Goal: Transaction & Acquisition: Purchase product/service

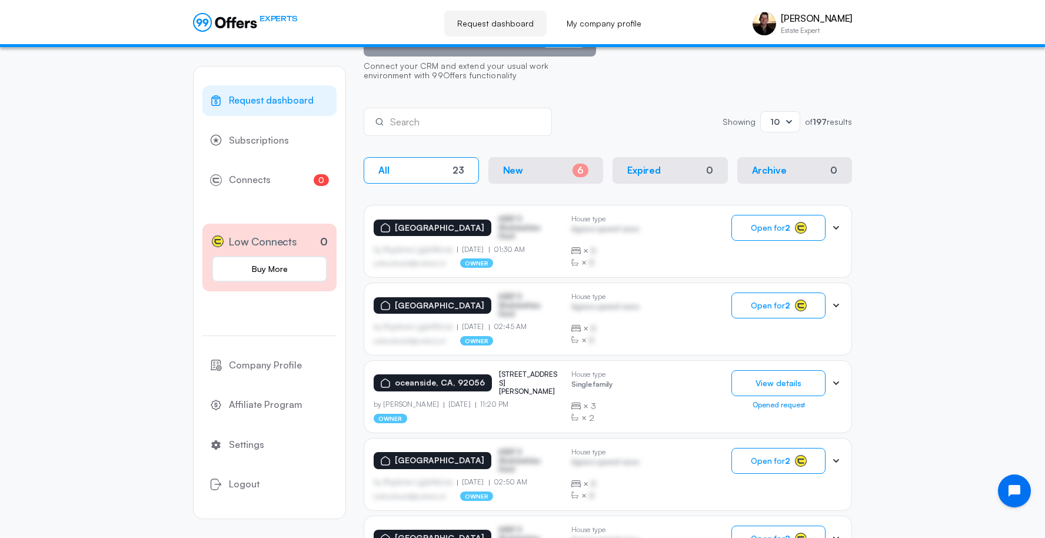
click at [308, 265] on link "Buy More" at bounding box center [269, 269] width 115 height 26
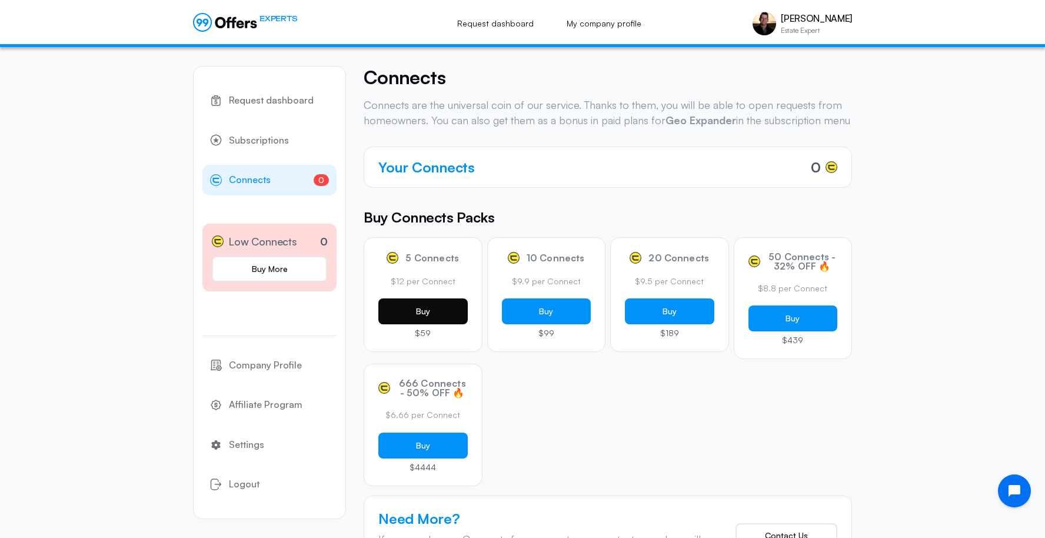
click at [439, 319] on button "Buy" at bounding box center [422, 311] width 89 height 26
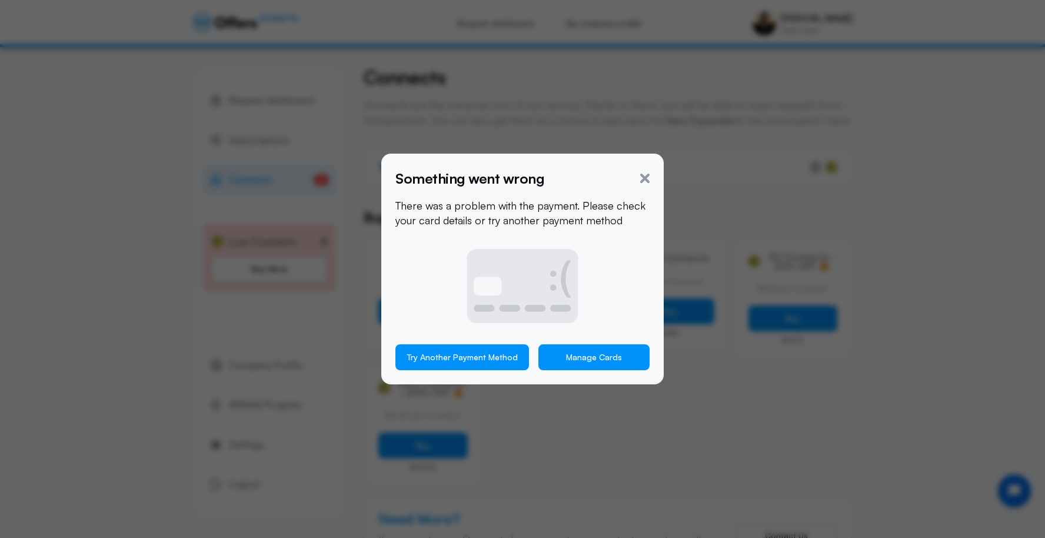
click at [573, 355] on link "Manage Cards" at bounding box center [593, 357] width 111 height 26
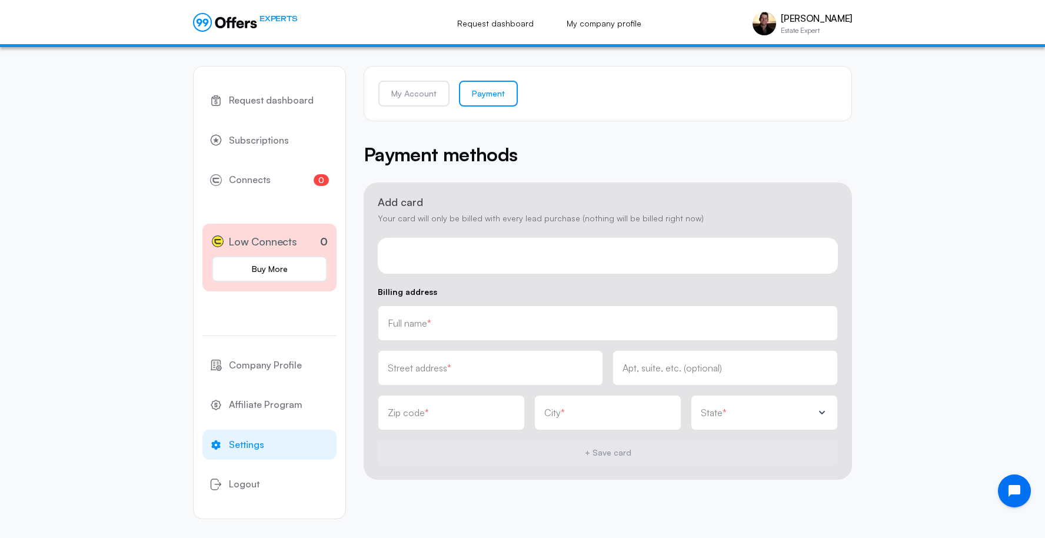
click at [534, 247] on div at bounding box center [608, 256] width 460 height 36
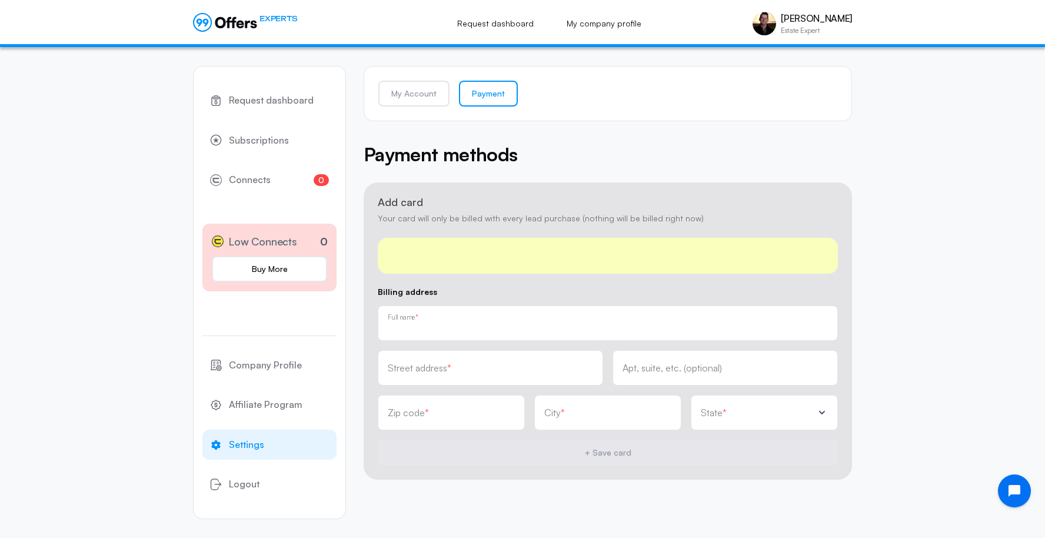
click at [521, 321] on input "text" at bounding box center [608, 327] width 440 height 13
type input "[PERSON_NAME]"
type input "4"
click at [510, 369] on input "text" at bounding box center [490, 367] width 205 height 13
type input "[STREET_ADDRESS]"
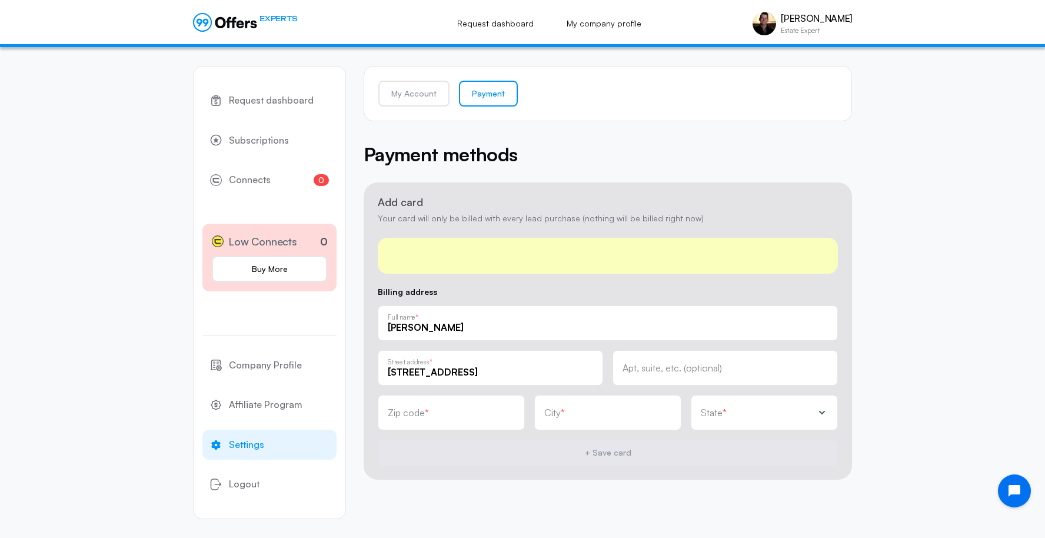
type input "92008"
type input "Carlsbad"
drag, startPoint x: 501, startPoint y: 376, endPoint x: 452, endPoint y: 377, distance: 48.2
click at [452, 377] on input "[STREET_ADDRESS]" at bounding box center [490, 371] width 205 height 13
type input "[STREET_ADDRESS]"
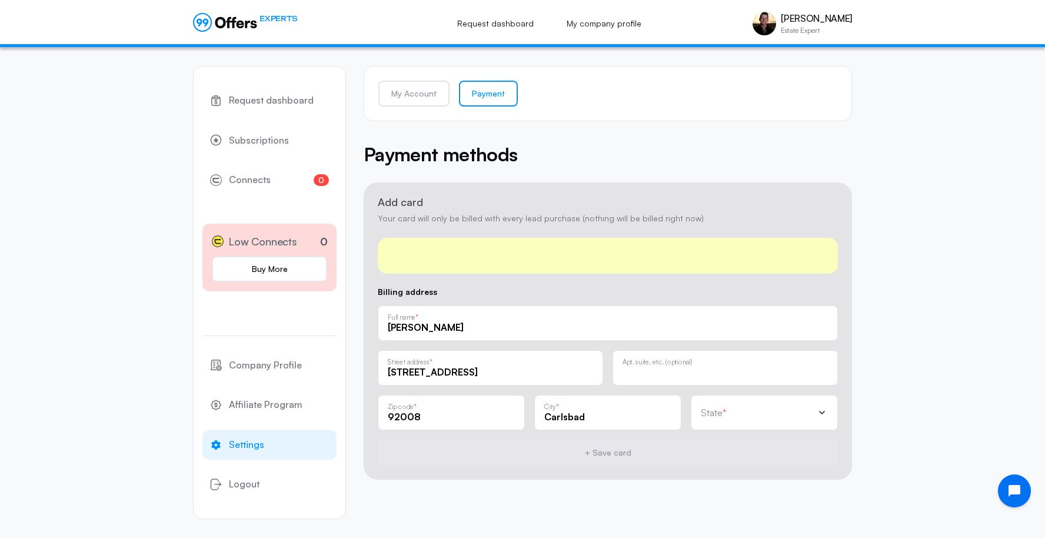
click at [674, 371] on input "text" at bounding box center [724, 371] width 205 height 13
type input "Apt 8"
click at [733, 414] on div "State *" at bounding box center [757, 412] width 112 height 12
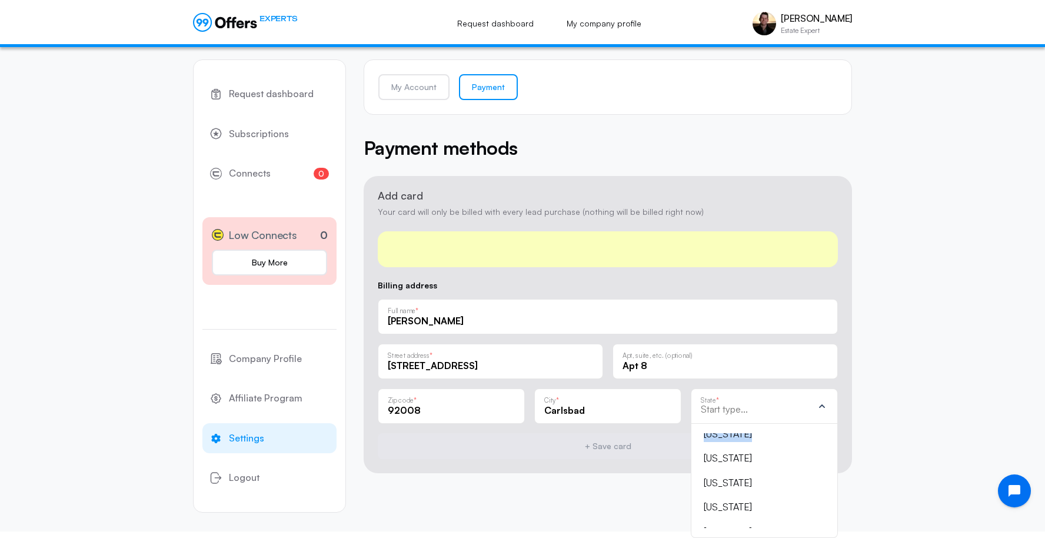
scroll to position [105, 0]
drag, startPoint x: 732, startPoint y: 431, endPoint x: 742, endPoint y: 441, distance: 13.7
click at [742, 441] on div "[US_STATE] [US_STATE] [US_STATE] [US_STATE] [US_STATE] [US_STATE] [US_STATE] [U…" at bounding box center [764, 481] width 147 height 114
click at [742, 441] on div "[US_STATE]" at bounding box center [757, 438] width 107 height 15
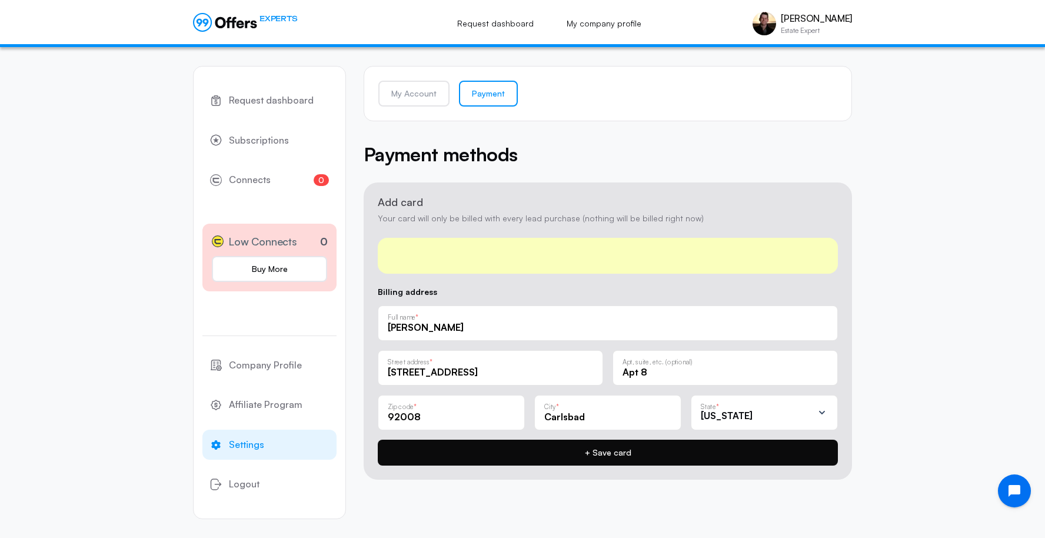
click at [762, 454] on button "+ Save card" at bounding box center [608, 452] width 460 height 26
